Goal: Navigation & Orientation: Find specific page/section

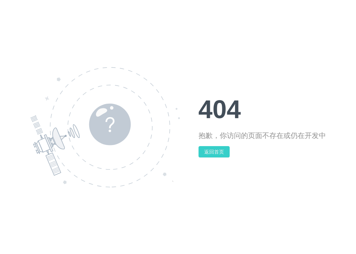
click at [206, 151] on button "返回首页" at bounding box center [213, 151] width 31 height 11
click at [217, 153] on button "返回首页" at bounding box center [213, 151] width 31 height 11
click at [209, 151] on button "返回首页" at bounding box center [213, 151] width 31 height 11
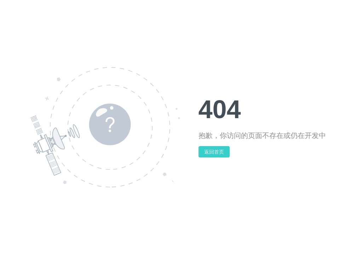
click at [209, 151] on button "返回首页" at bounding box center [213, 151] width 31 height 11
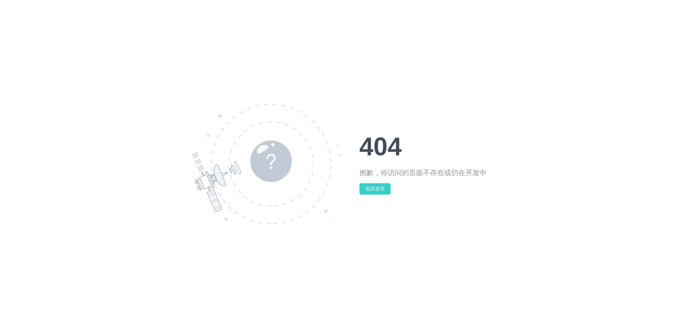
click at [355, 189] on button "返回首页" at bounding box center [375, 188] width 31 height 11
